Goal: Task Accomplishment & Management: Use online tool/utility

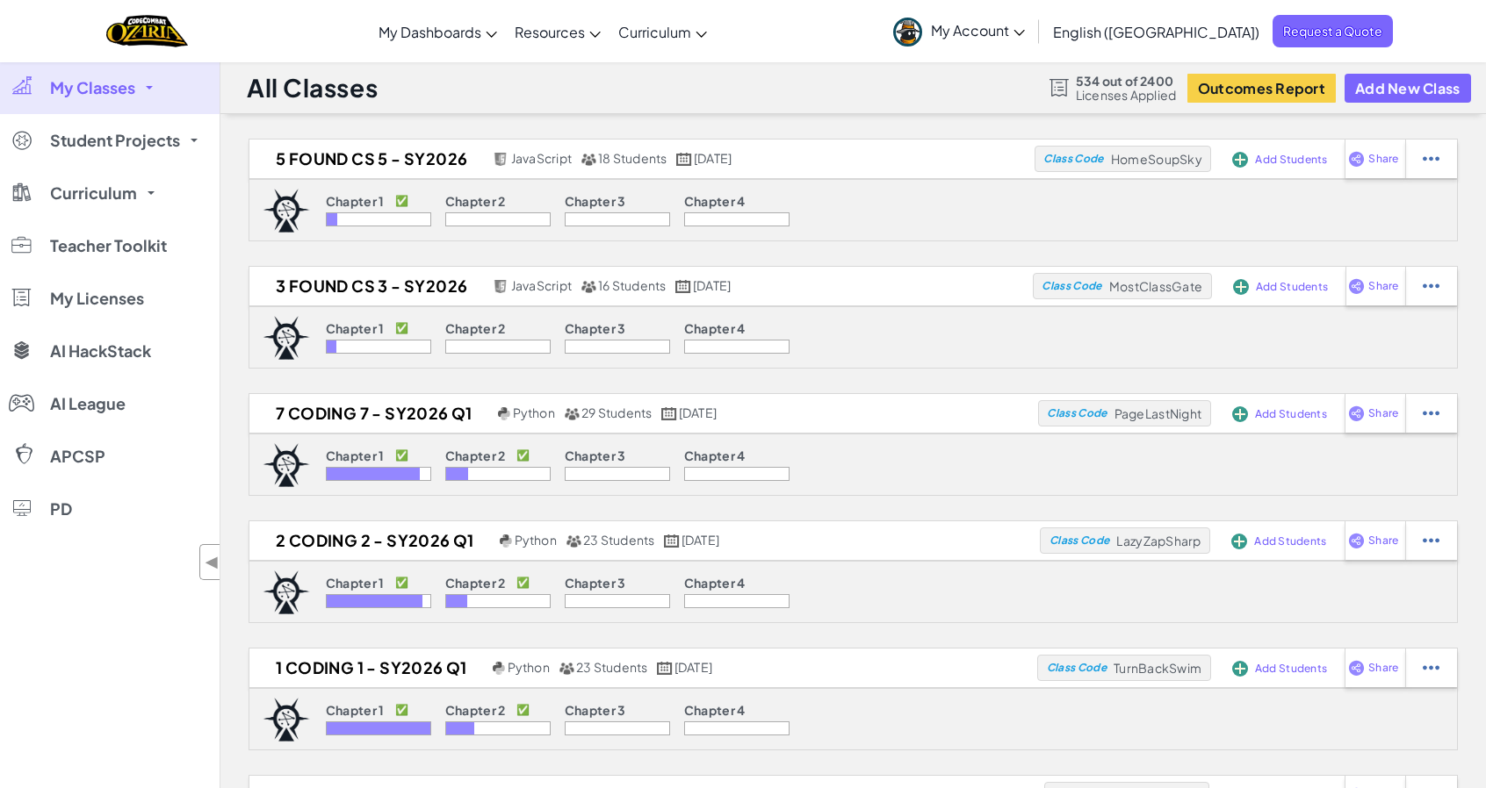
click at [1025, 24] on span "My Account" at bounding box center [978, 30] width 94 height 18
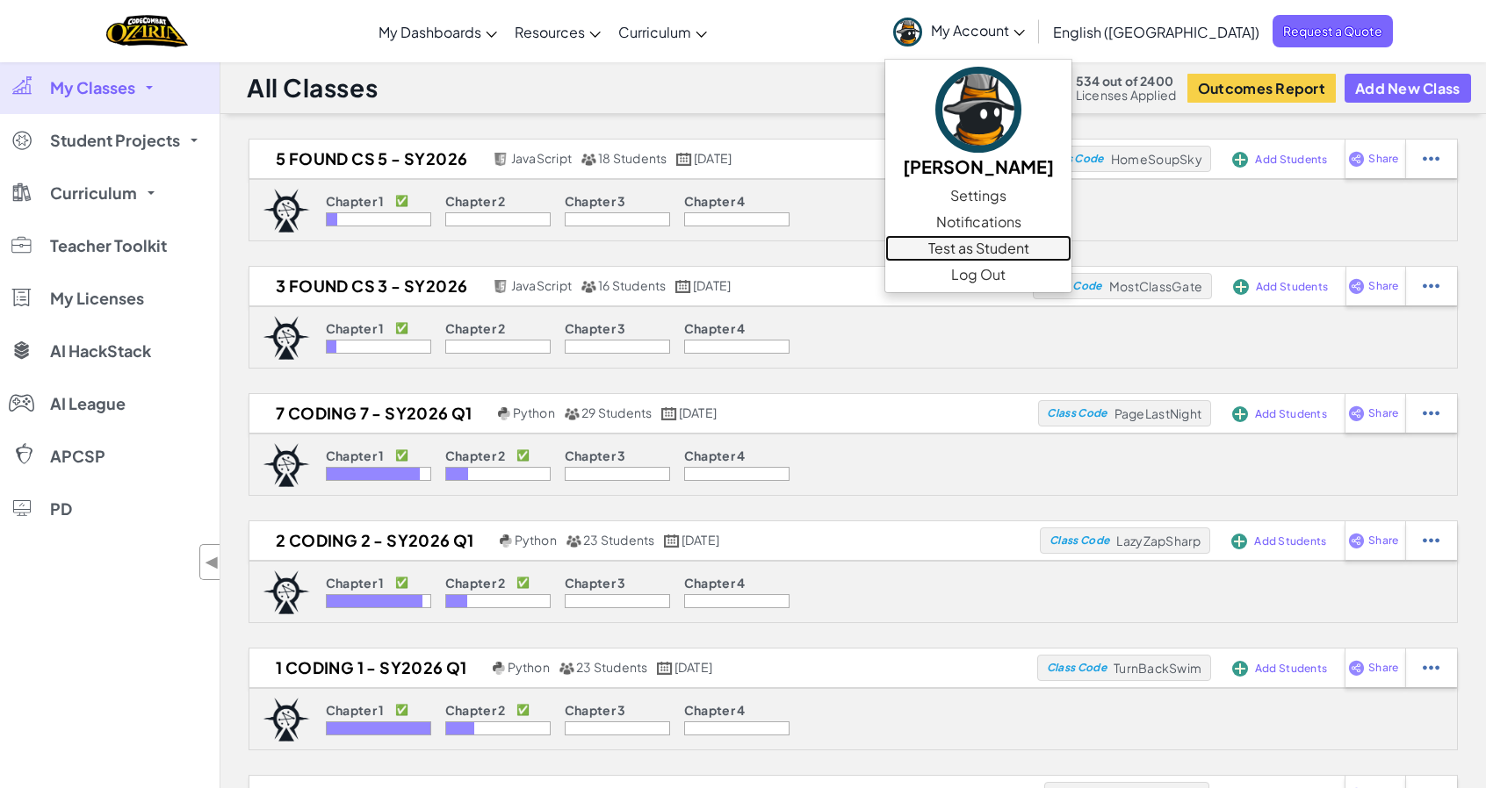
click at [1047, 245] on link "Test as Student" at bounding box center [978, 248] width 186 height 26
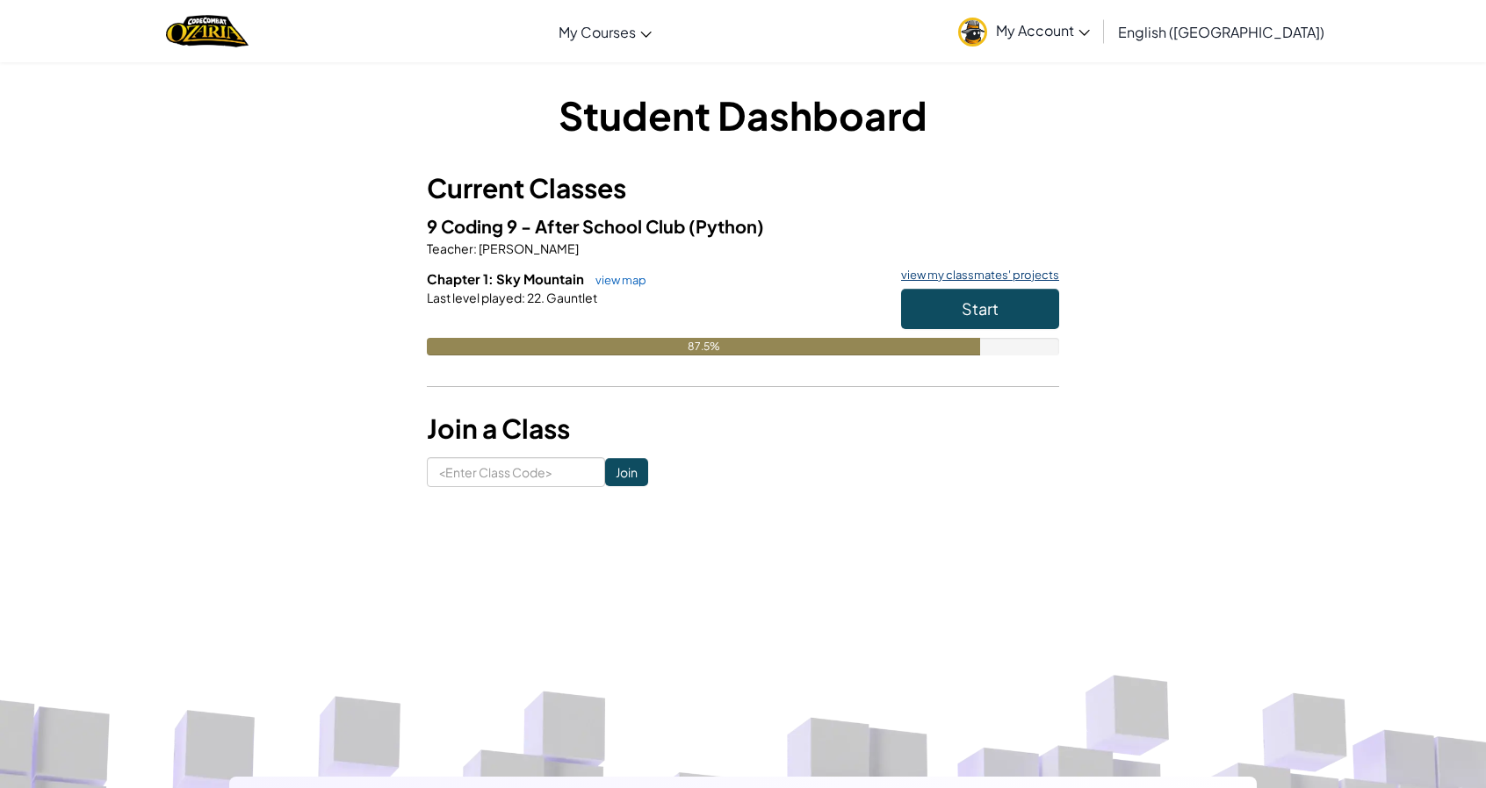
drag, startPoint x: 1013, startPoint y: 277, endPoint x: 980, endPoint y: 285, distance: 34.3
click at [980, 281] on link "view my classmates' projects" at bounding box center [975, 275] width 167 height 11
drag, startPoint x: 924, startPoint y: 282, endPoint x: 1374, endPoint y: 424, distance: 472.3
click at [1374, 424] on div "Student Dashboard Current Classes 9 Coding 9 - After School Club (Python) Teach…" at bounding box center [743, 287] width 1486 height 452
click at [1090, 30] on span "My Account" at bounding box center [1043, 30] width 94 height 18
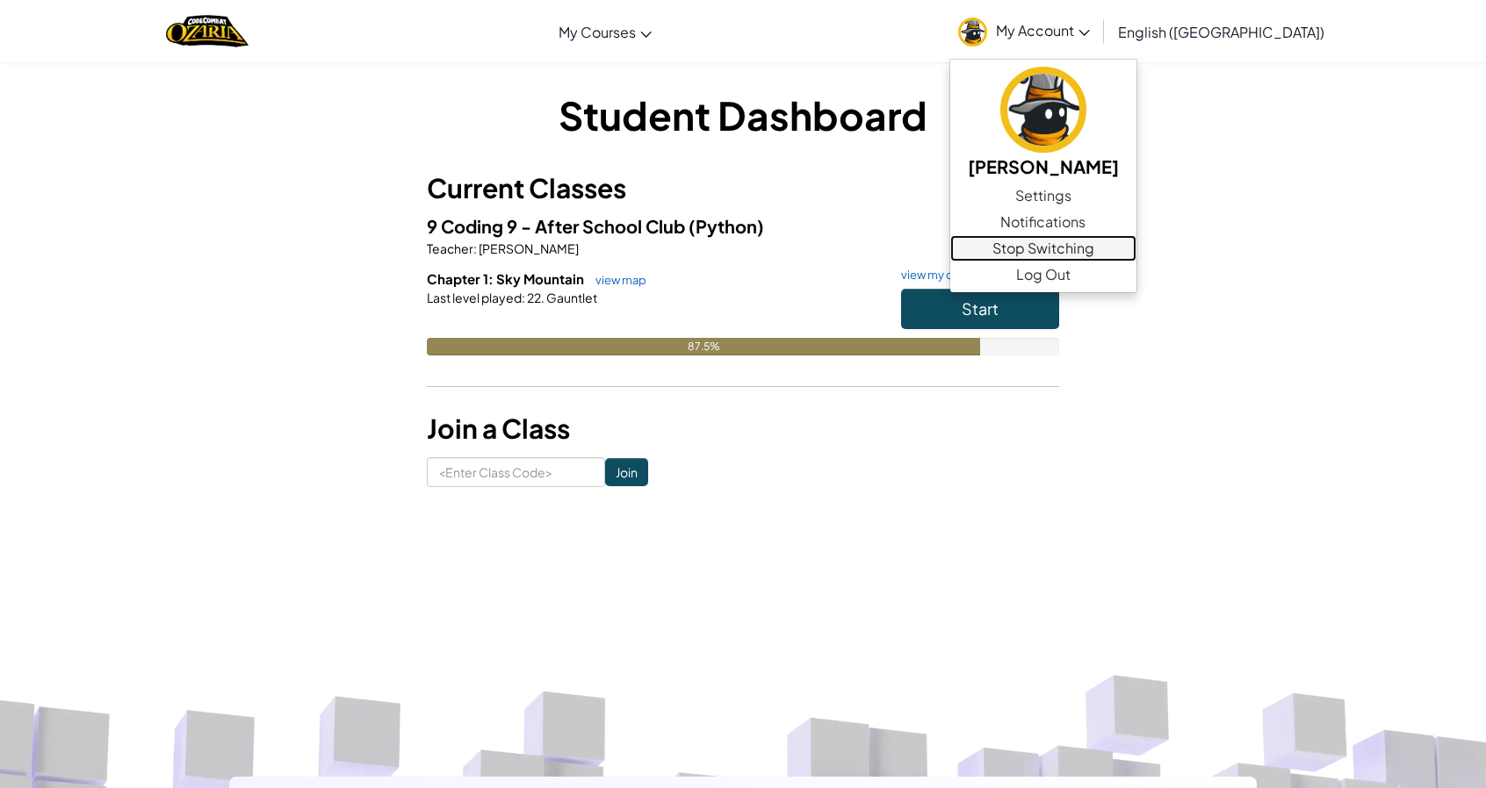
click at [1136, 255] on link "Stop Switching" at bounding box center [1043, 248] width 186 height 26
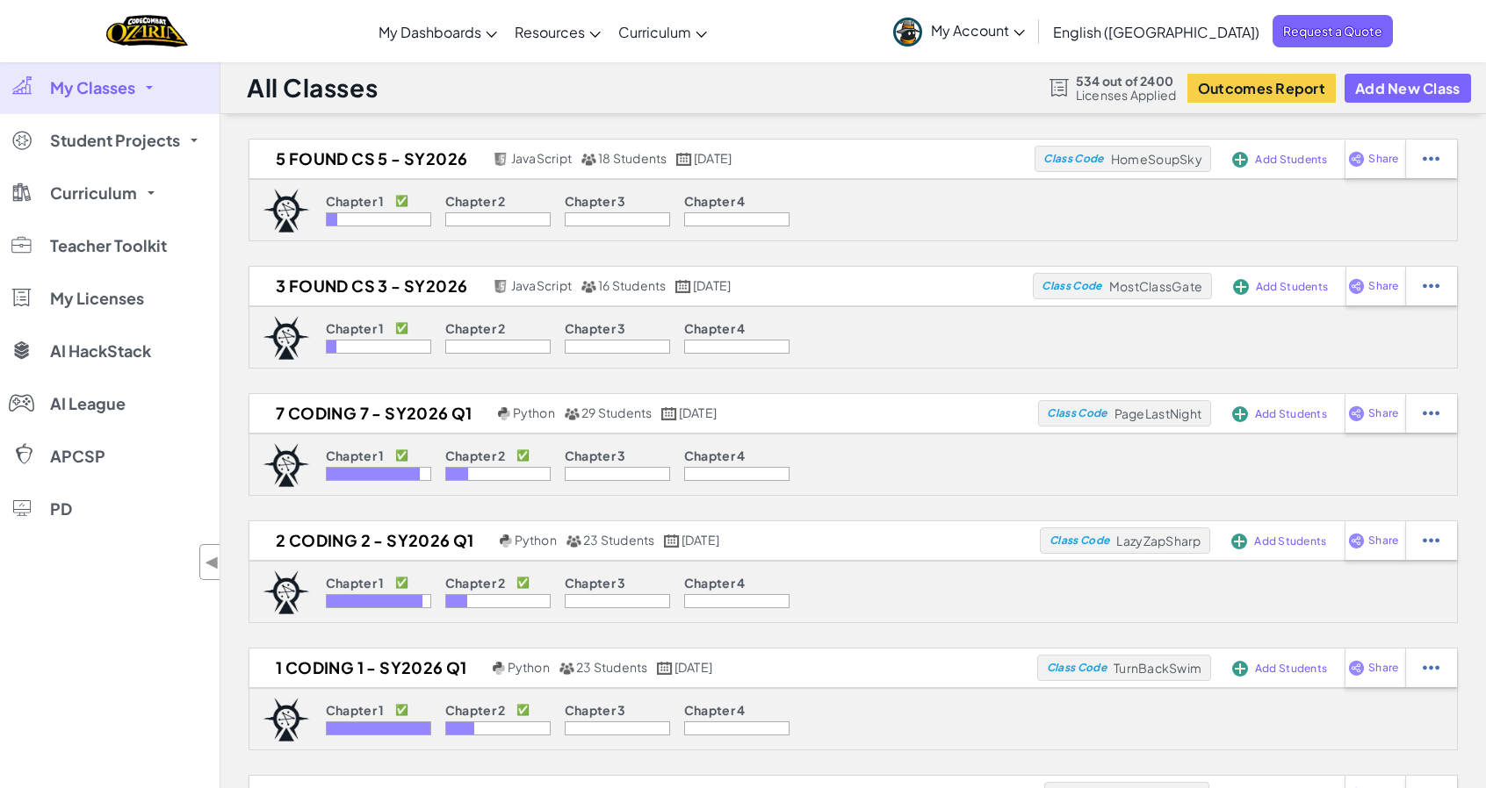
click at [1025, 30] on span "My Account" at bounding box center [978, 30] width 94 height 18
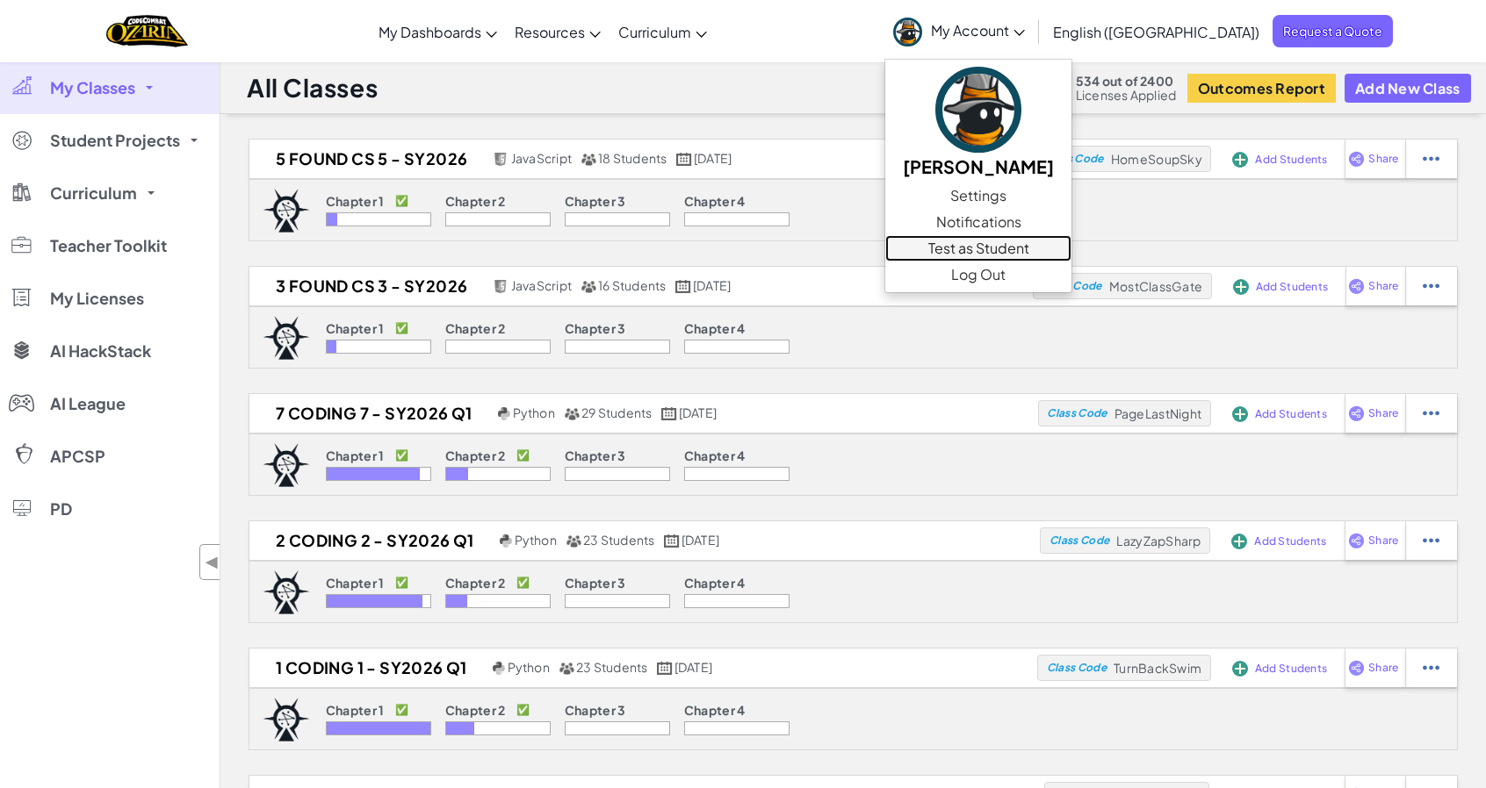
click at [1062, 248] on link "Test as Student" at bounding box center [978, 248] width 186 height 26
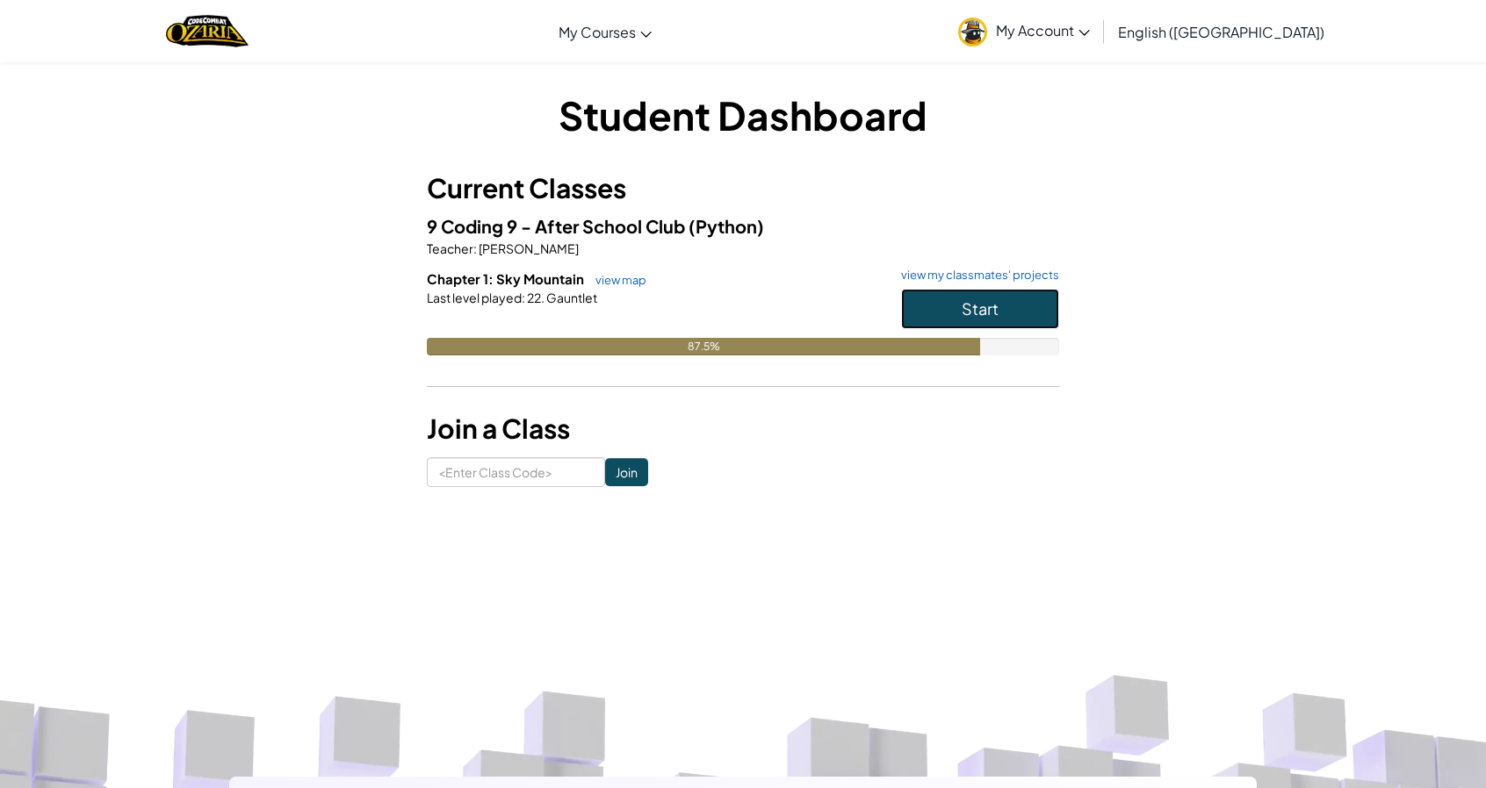
click at [987, 301] on button "Start" at bounding box center [980, 309] width 158 height 40
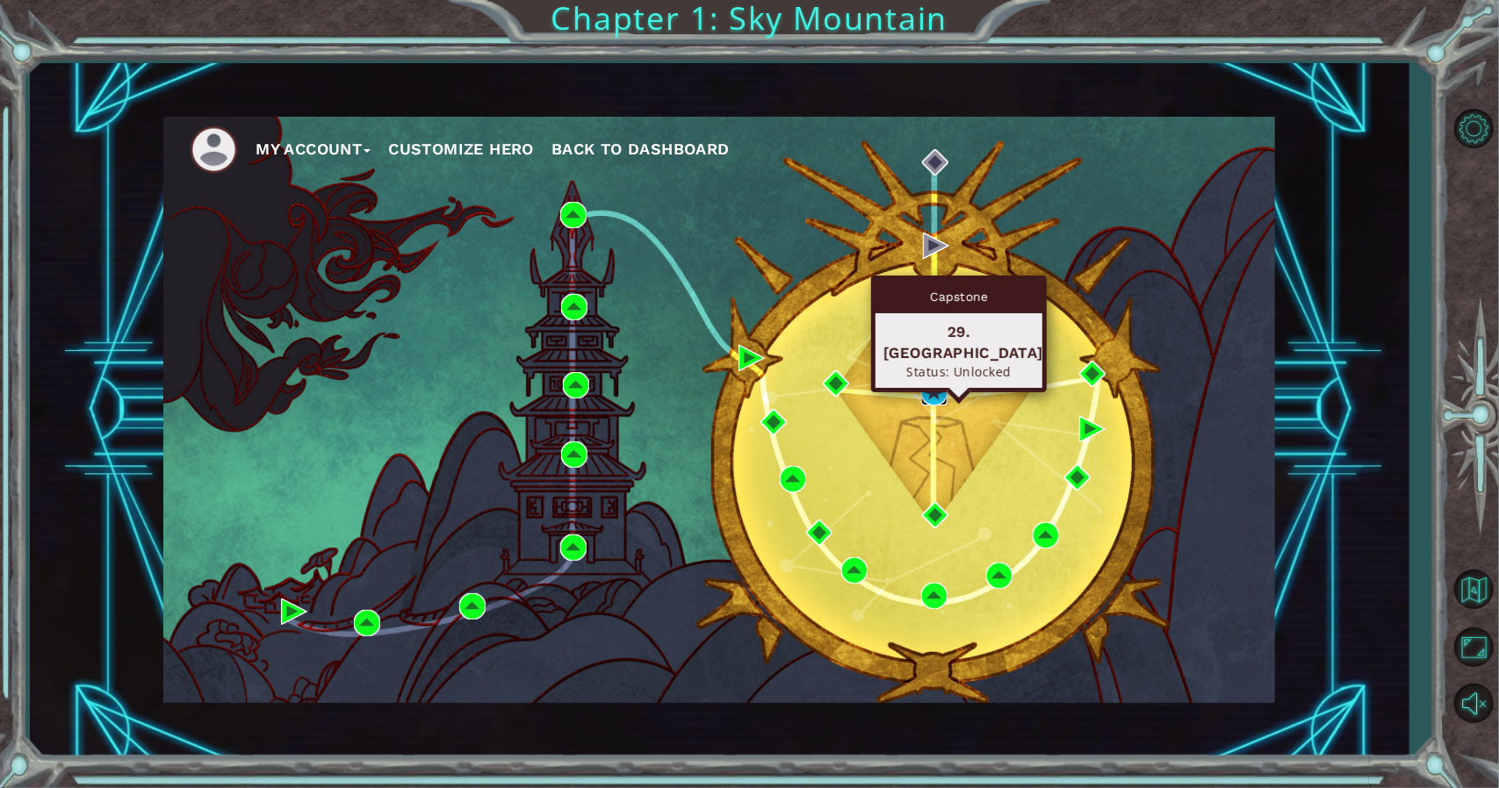
click at [934, 388] on img at bounding box center [934, 392] width 26 height 26
